Goal: Task Accomplishment & Management: Manage account settings

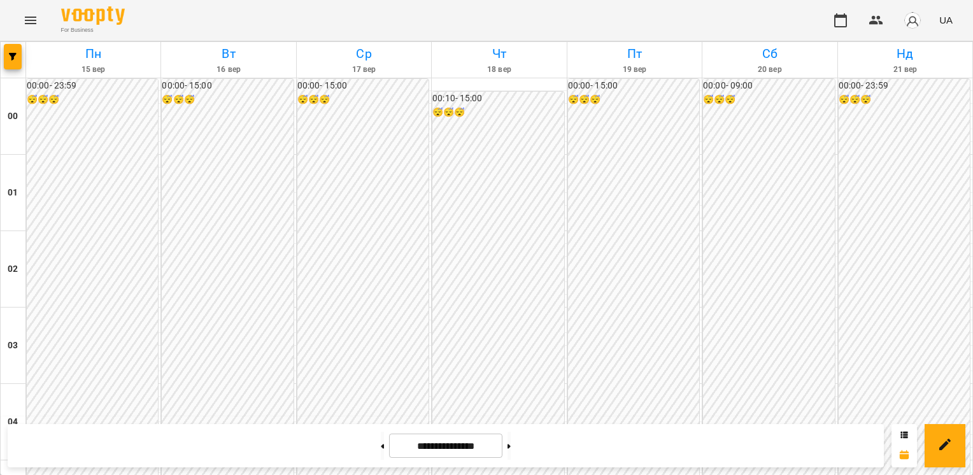
scroll to position [955, 0]
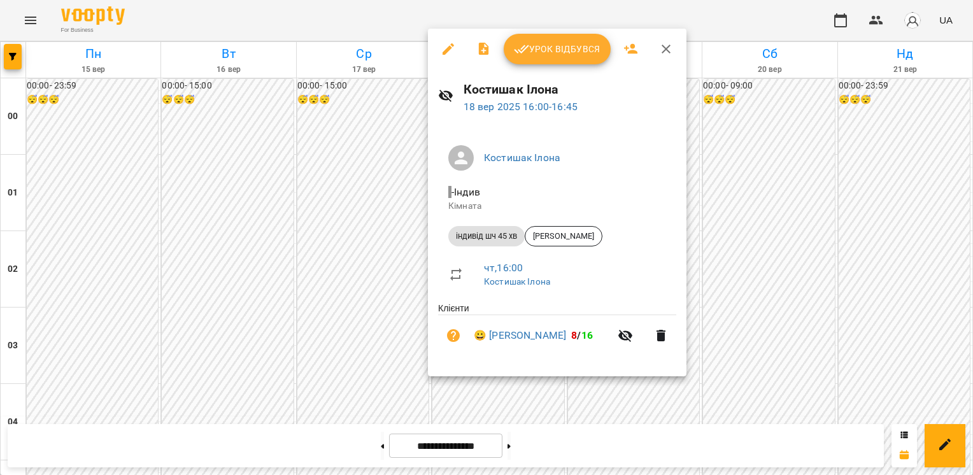
click at [546, 57] on button "Урок відбувся" at bounding box center [557, 49] width 107 height 31
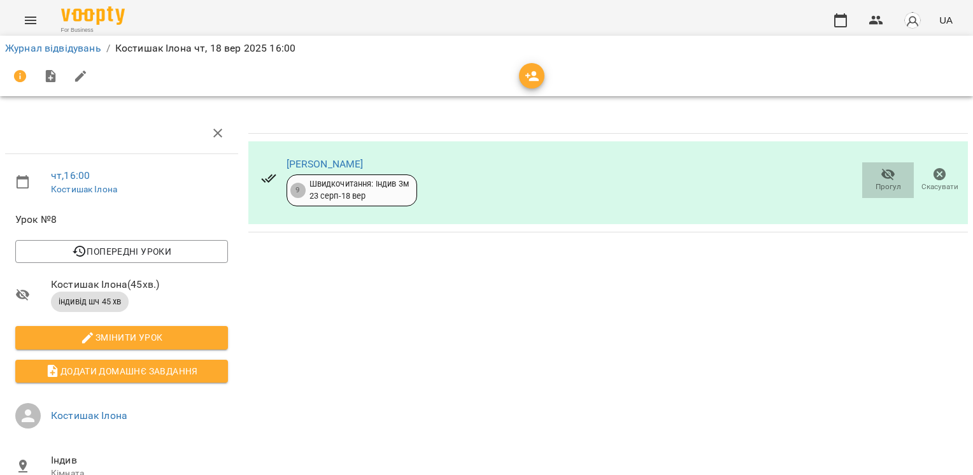
click at [881, 178] on icon "button" at bounding box center [888, 175] width 14 height 12
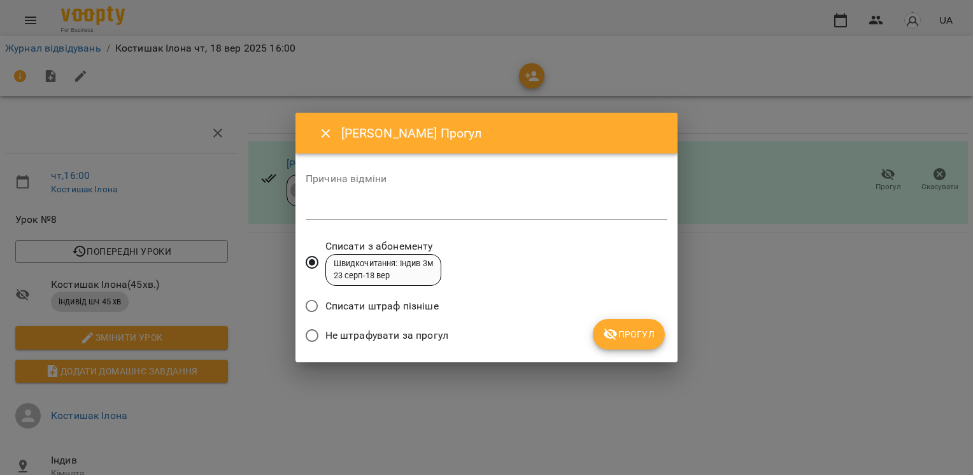
click at [407, 217] on div "*" at bounding box center [487, 209] width 362 height 20
type textarea "*******"
click at [637, 319] on button "Прогул" at bounding box center [629, 334] width 72 height 31
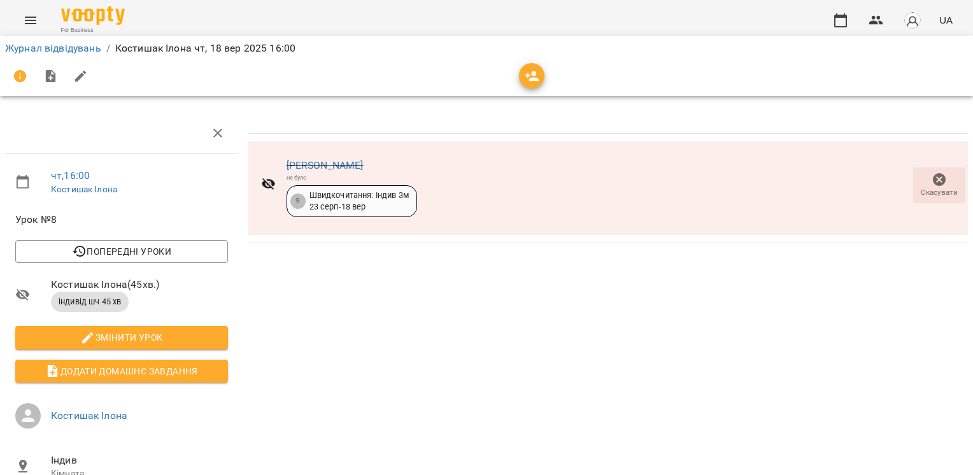
click at [67, 56] on div "Журнал відвідувань / [PERSON_NAME] [DATE] 16:00" at bounding box center [487, 48] width 968 height 20
click at [72, 53] on link "Журнал відвідувань" at bounding box center [53, 48] width 96 height 12
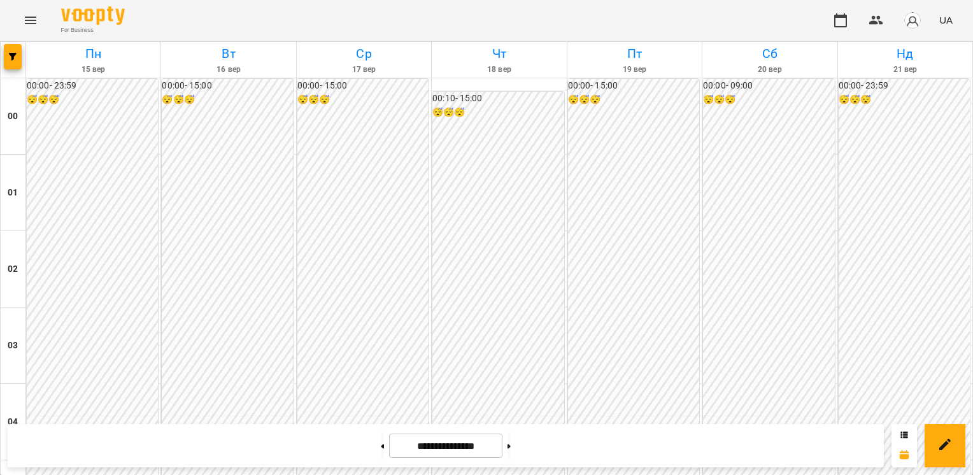
scroll to position [1273, 0]
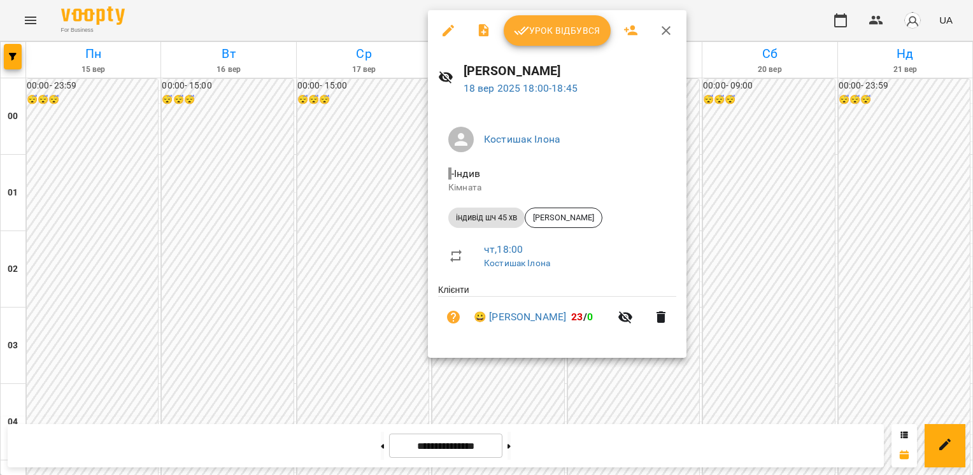
click at [764, 348] on div at bounding box center [486, 237] width 973 height 475
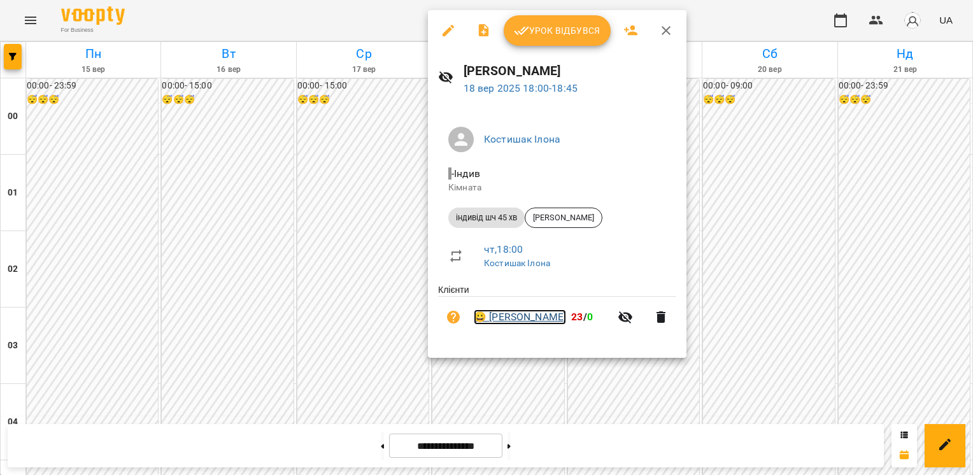
click at [522, 316] on link "😀 [PERSON_NAME]" at bounding box center [520, 316] width 92 height 15
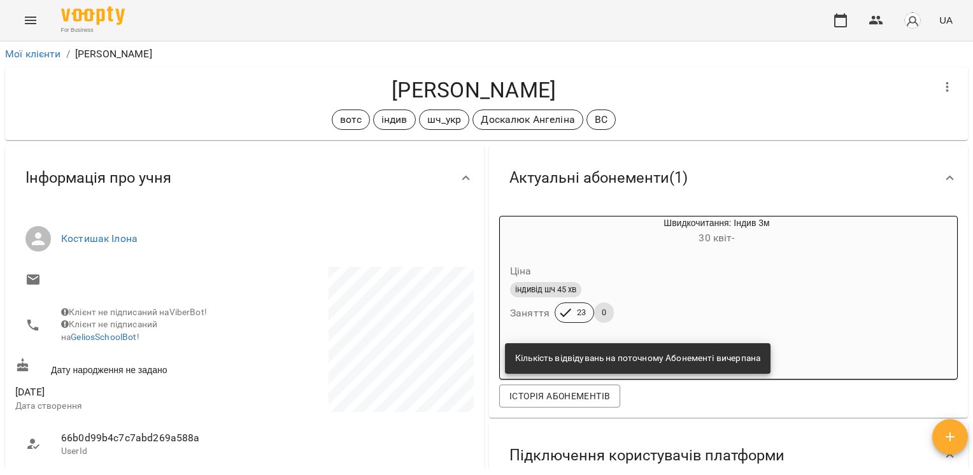
click at [22, 11] on button "Menu" at bounding box center [30, 20] width 31 height 31
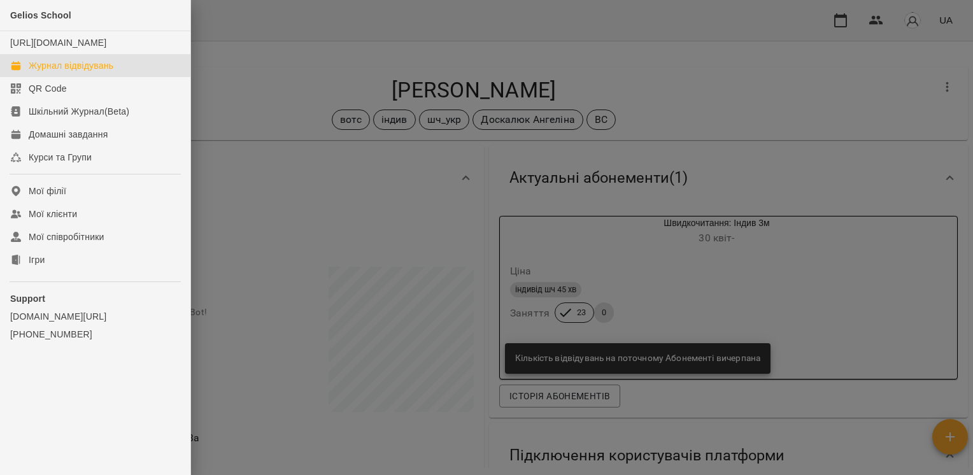
click at [52, 72] on div "Журнал відвідувань" at bounding box center [71, 65] width 85 height 13
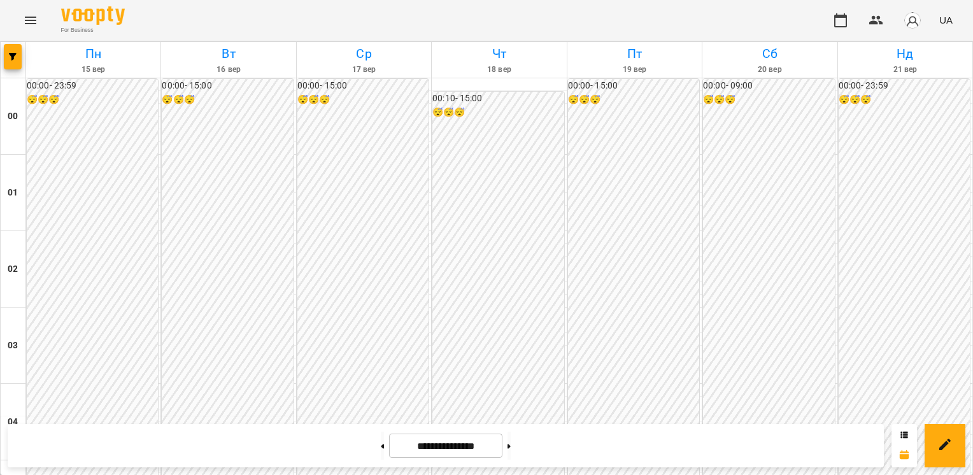
scroll to position [1273, 0]
